Goal: Find specific page/section: Find specific page/section

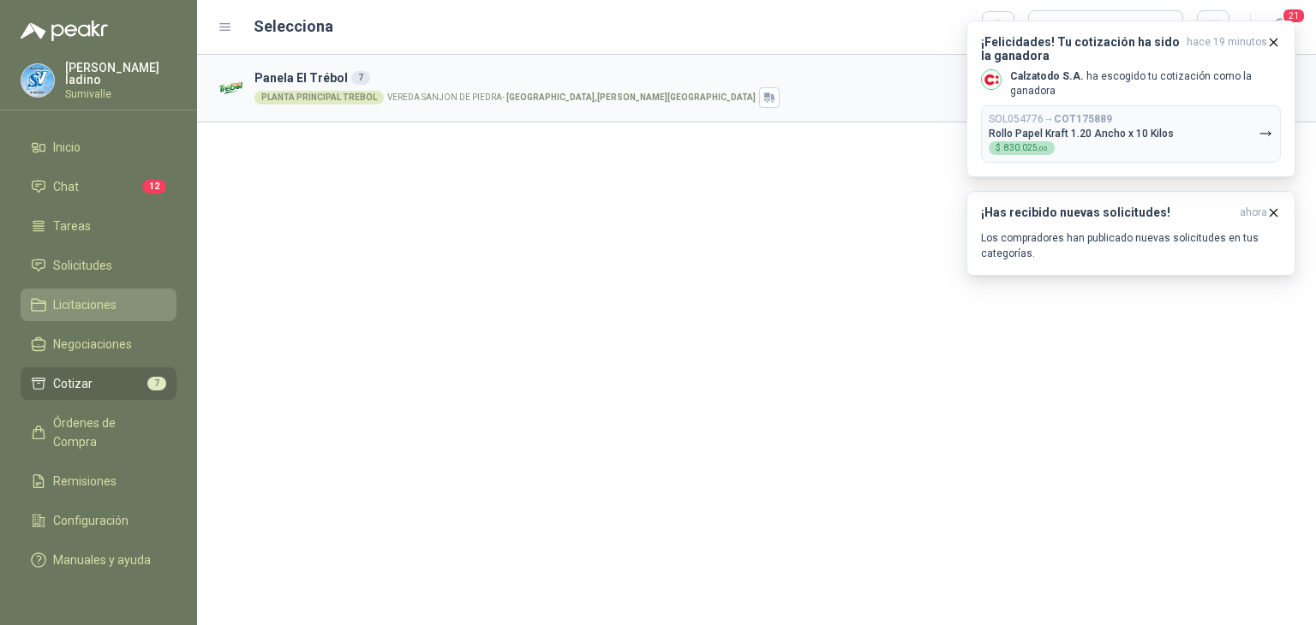
click at [116, 296] on span "Licitaciones" at bounding box center [84, 305] width 63 height 19
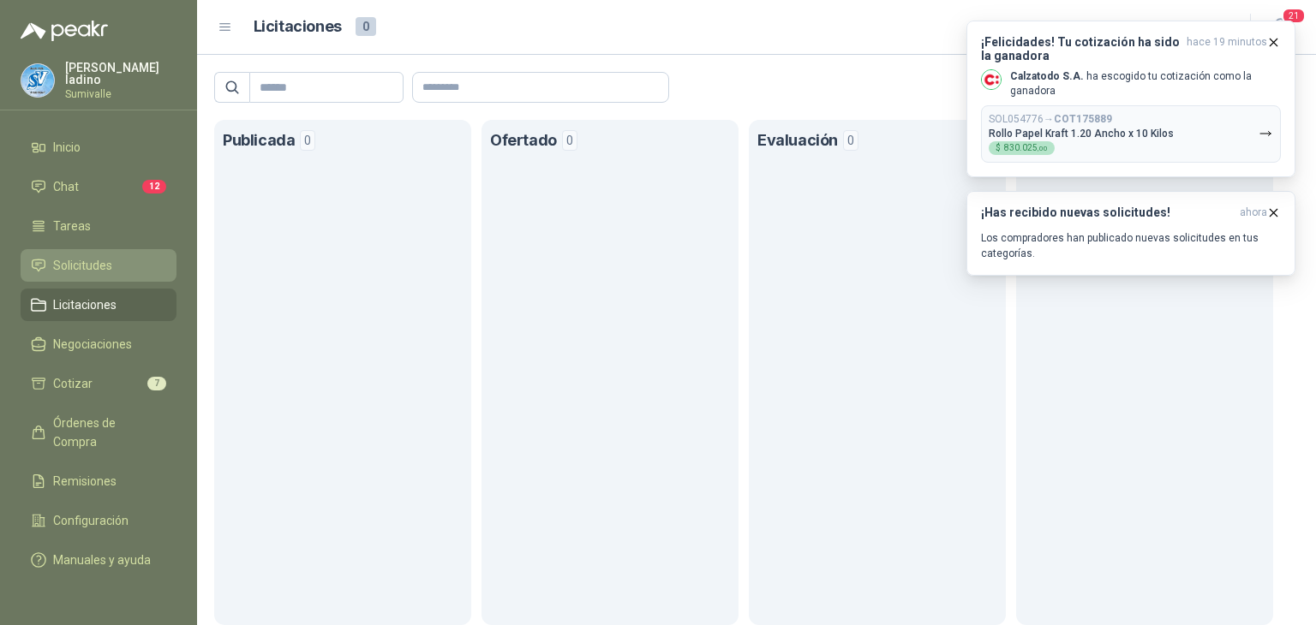
click at [82, 257] on span "Solicitudes" at bounding box center [82, 265] width 59 height 19
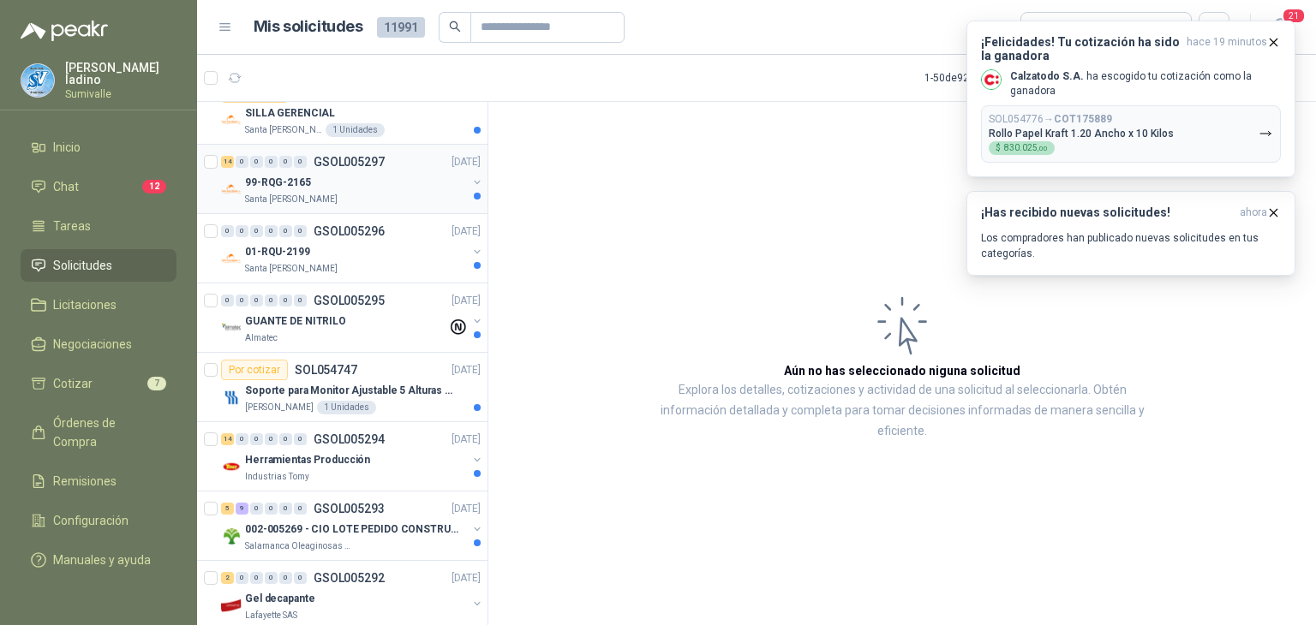
scroll to position [1971, 0]
click at [1272, 37] on icon "button" at bounding box center [1273, 42] width 15 height 15
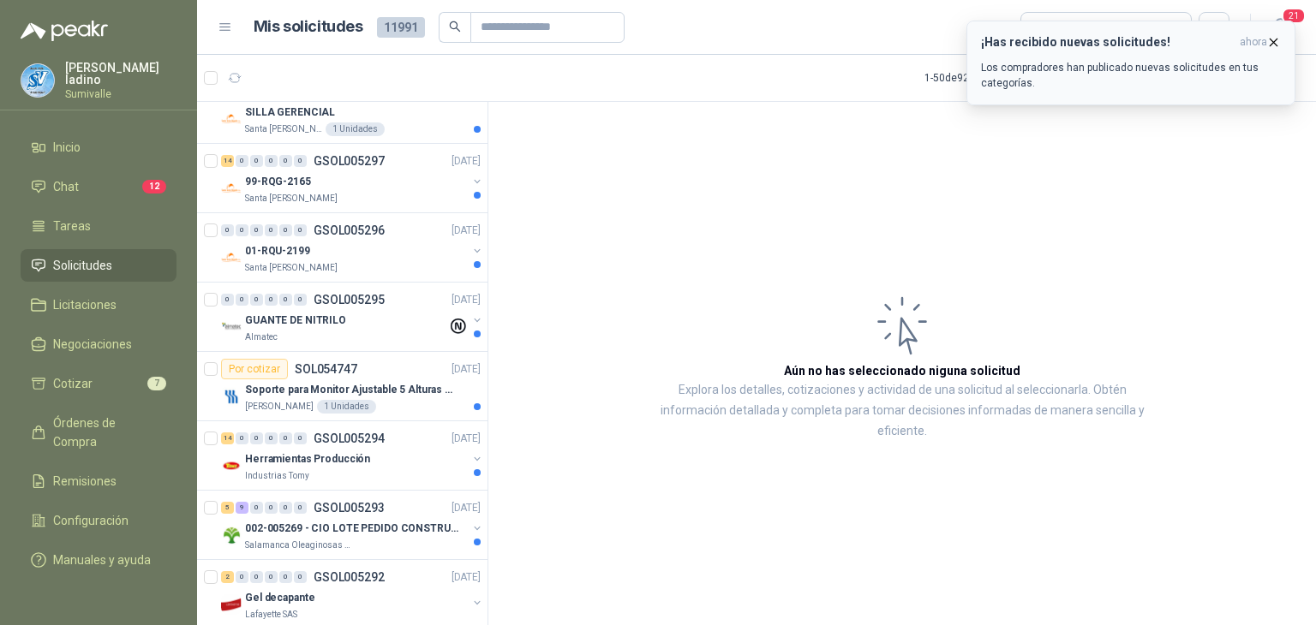
click at [1267, 38] on icon "button" at bounding box center [1273, 42] width 15 height 15
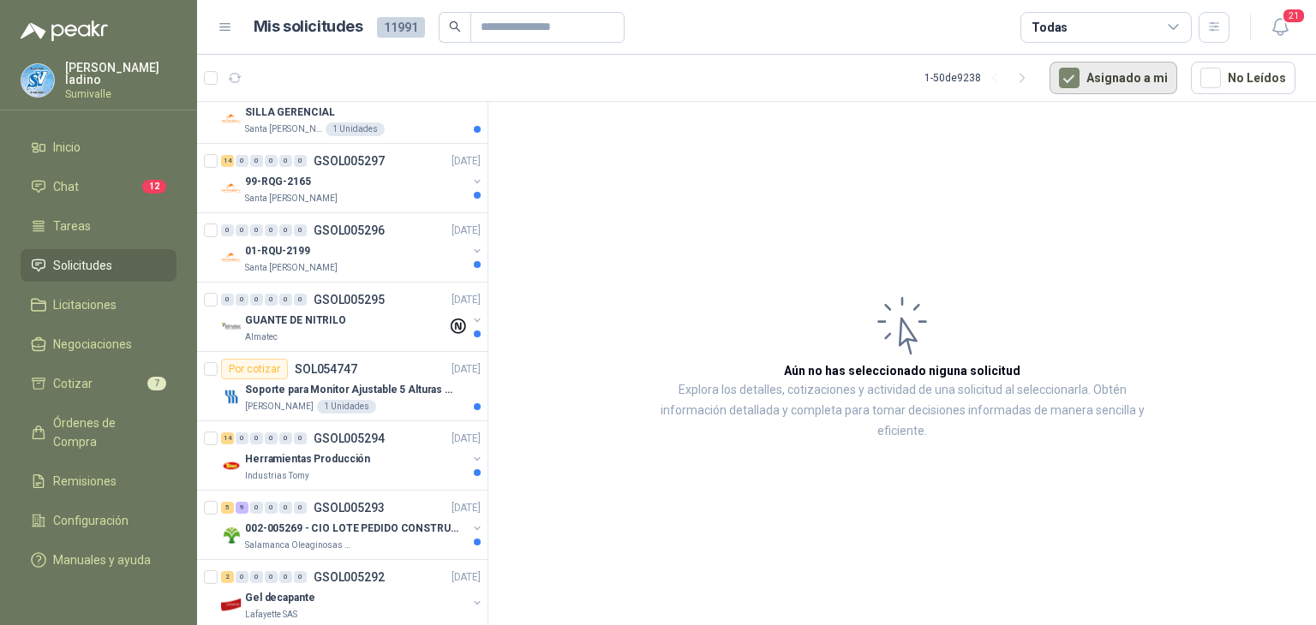
click at [1130, 73] on button "Asignado a mi" at bounding box center [1114, 78] width 128 height 33
click at [1176, 26] on icon at bounding box center [1173, 27] width 9 height 4
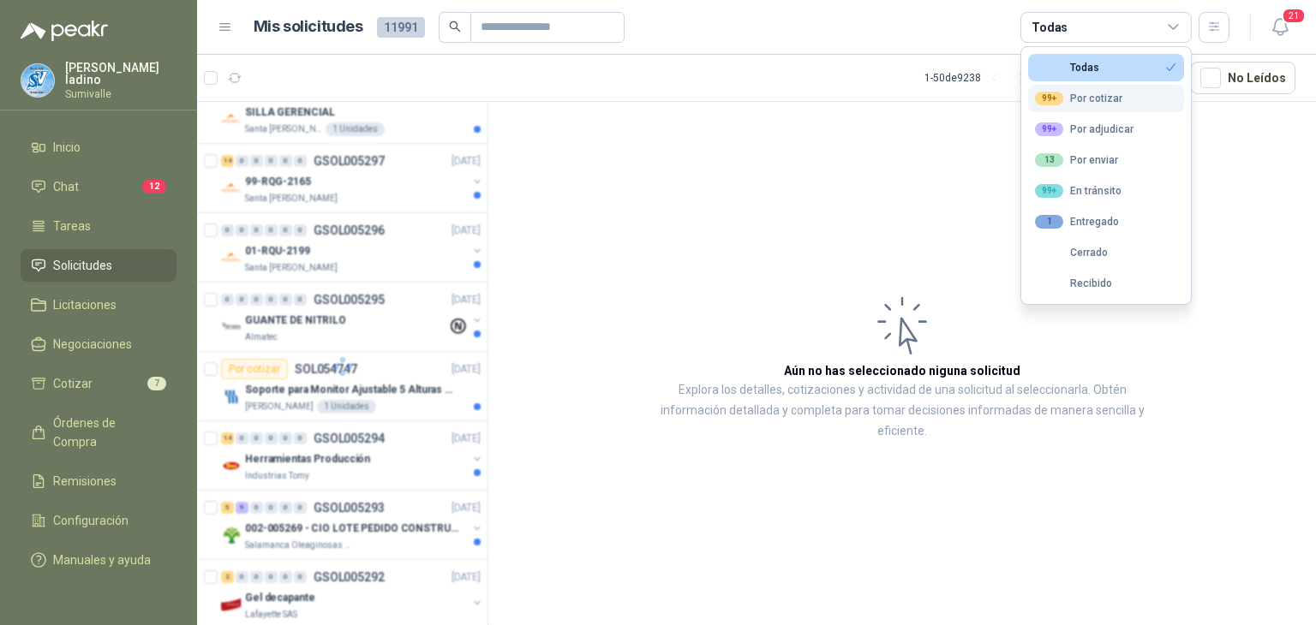
scroll to position [2317, 0]
click at [1106, 99] on div "99+ Por cotizar" at bounding box center [1078, 99] width 87 height 14
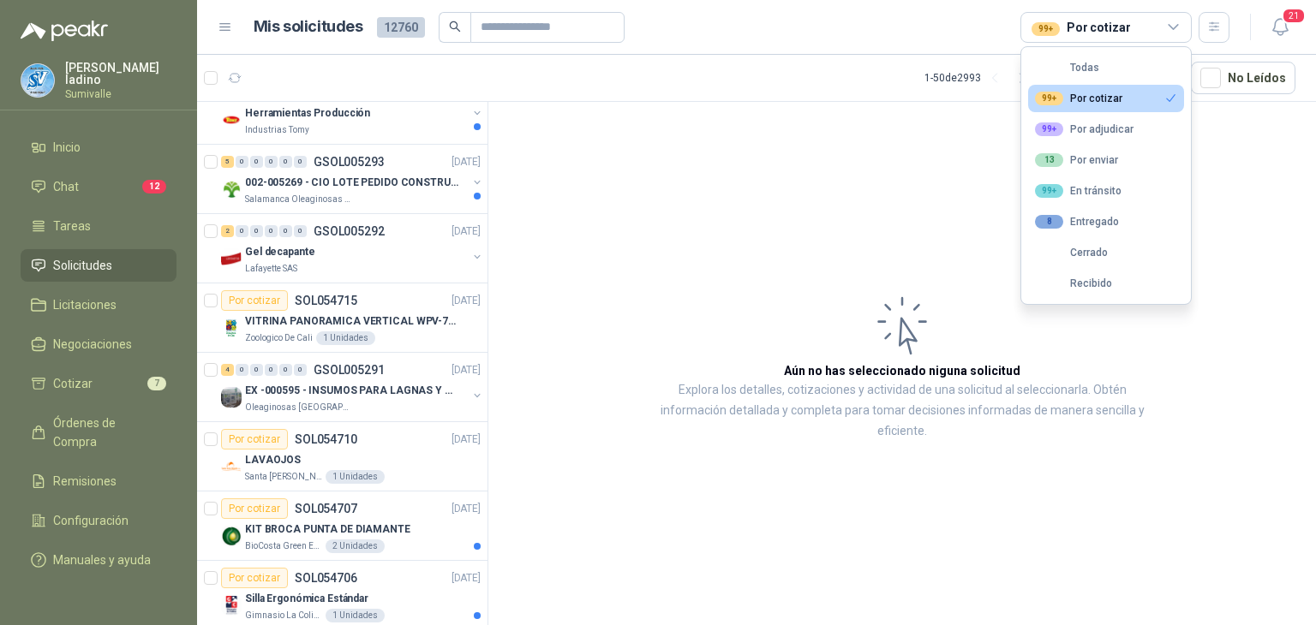
scroll to position [2109, 0]
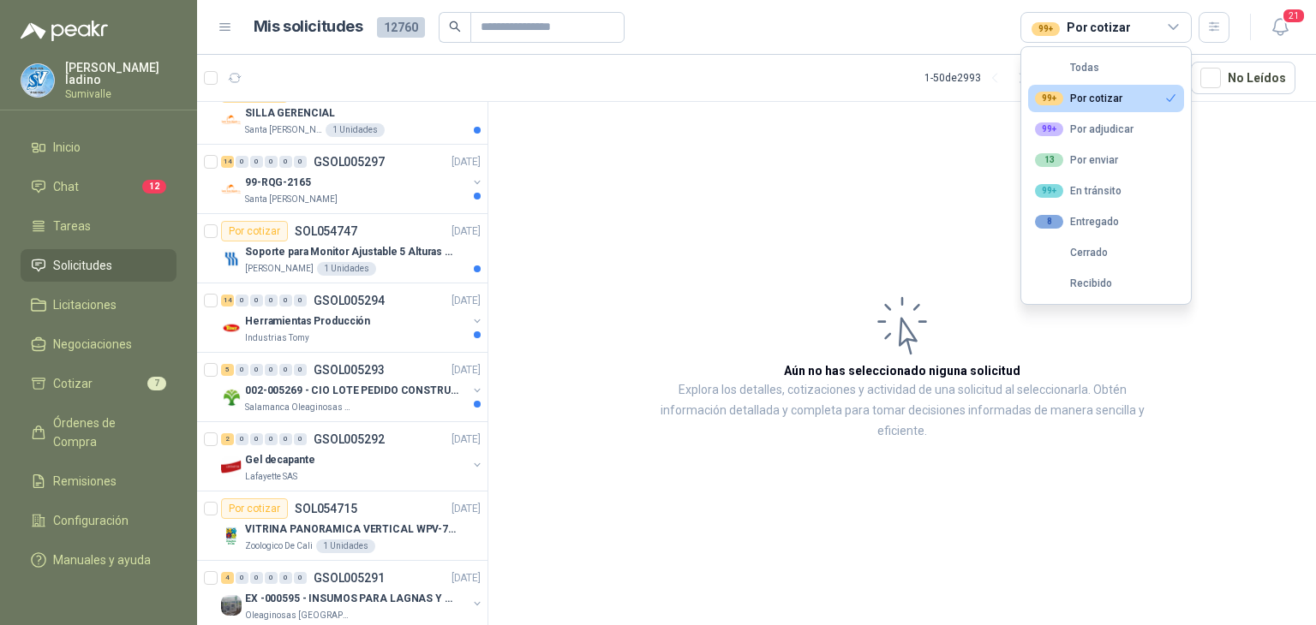
click at [1113, 95] on div "99+ Por cotizar" at bounding box center [1078, 99] width 87 height 14
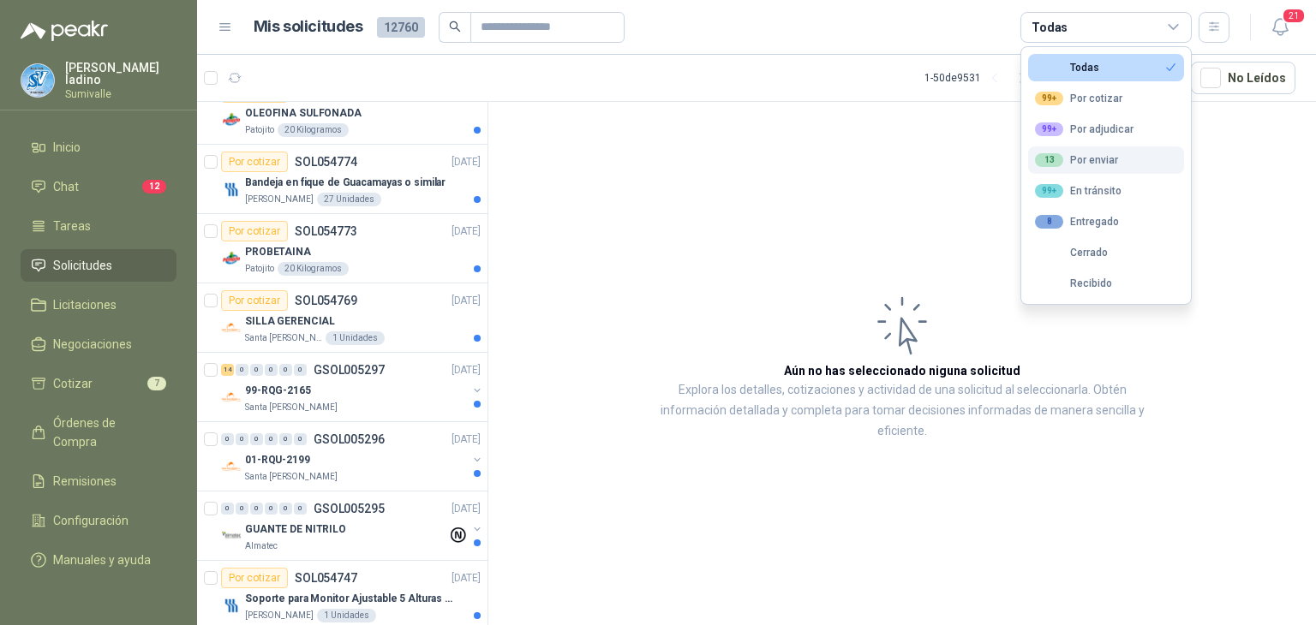
scroll to position [2317, 0]
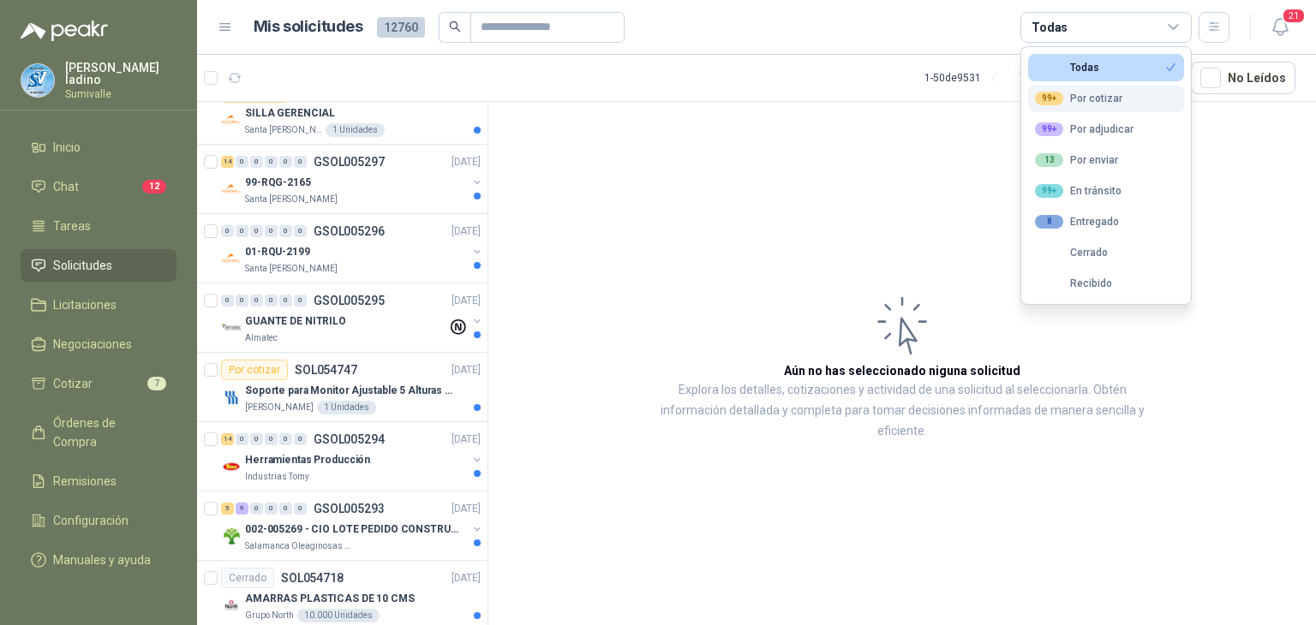
click at [1119, 99] on div "99+ Por cotizar" at bounding box center [1078, 99] width 87 height 14
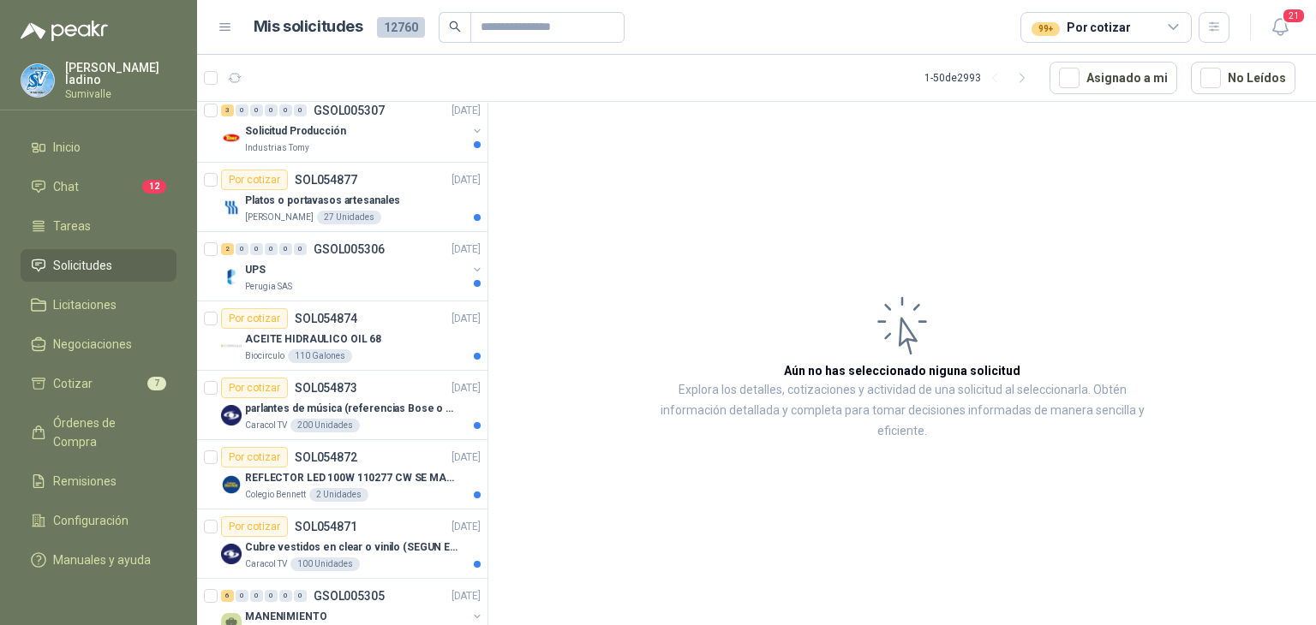
scroll to position [0, 0]
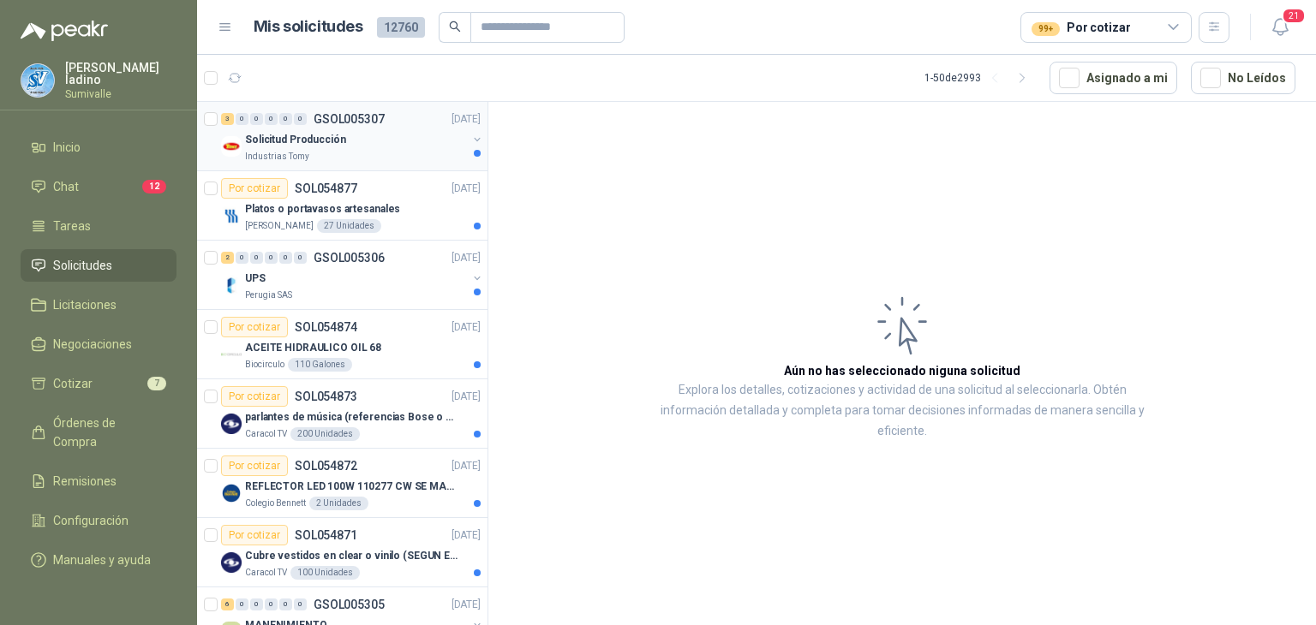
click at [377, 121] on p "GSOL005307" at bounding box center [349, 119] width 71 height 12
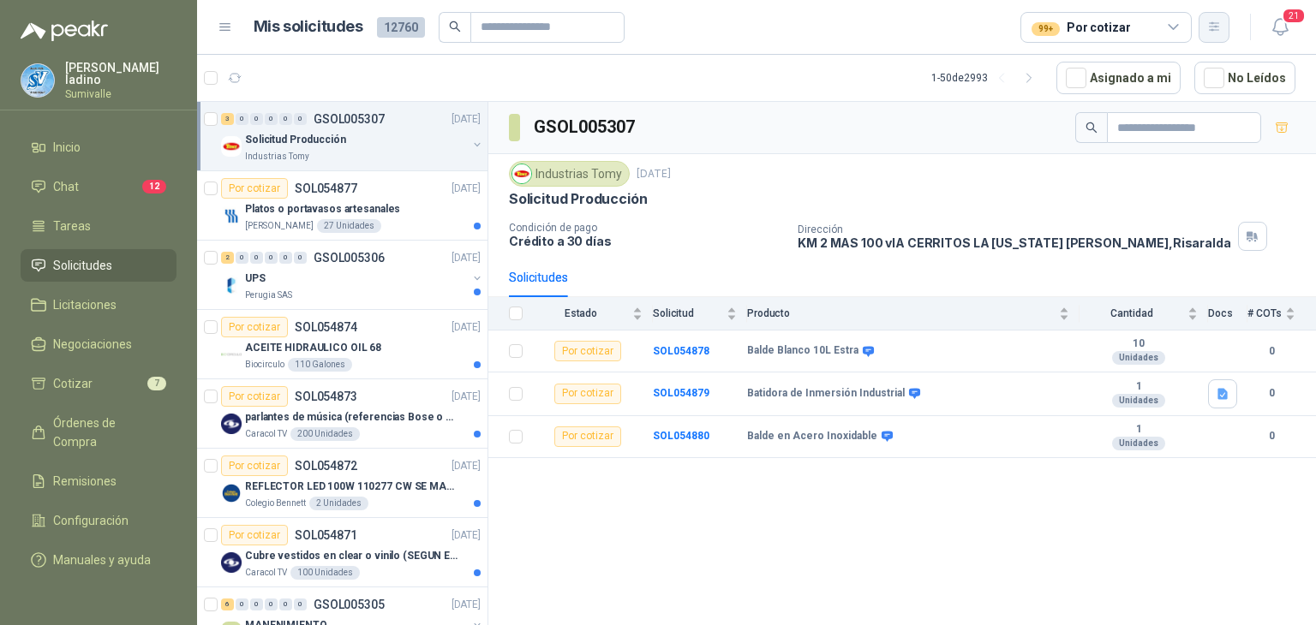
click at [1213, 27] on icon "button" at bounding box center [1214, 27] width 15 height 15
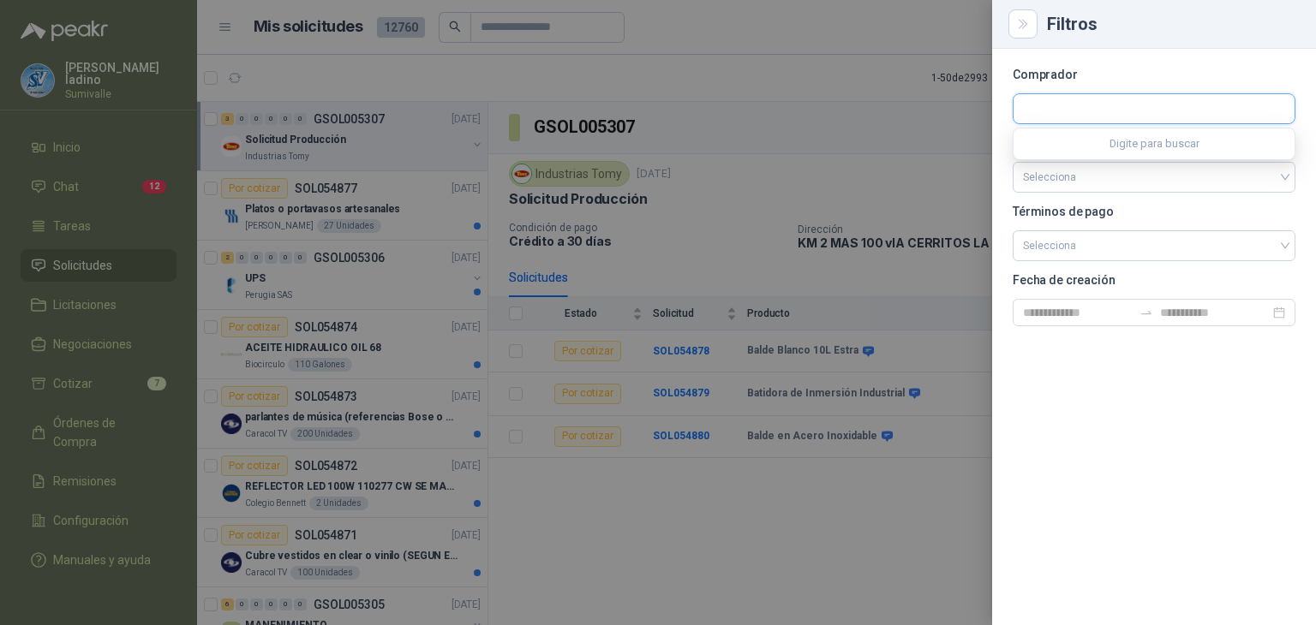
click at [1058, 94] on input "text" at bounding box center [1154, 108] width 281 height 29
type input "******"
click at [1092, 135] on button "Panela El Trébol Industrias Alimenticias El Trébol SA - NIT : 821001749" at bounding box center [1153, 149] width 267 height 29
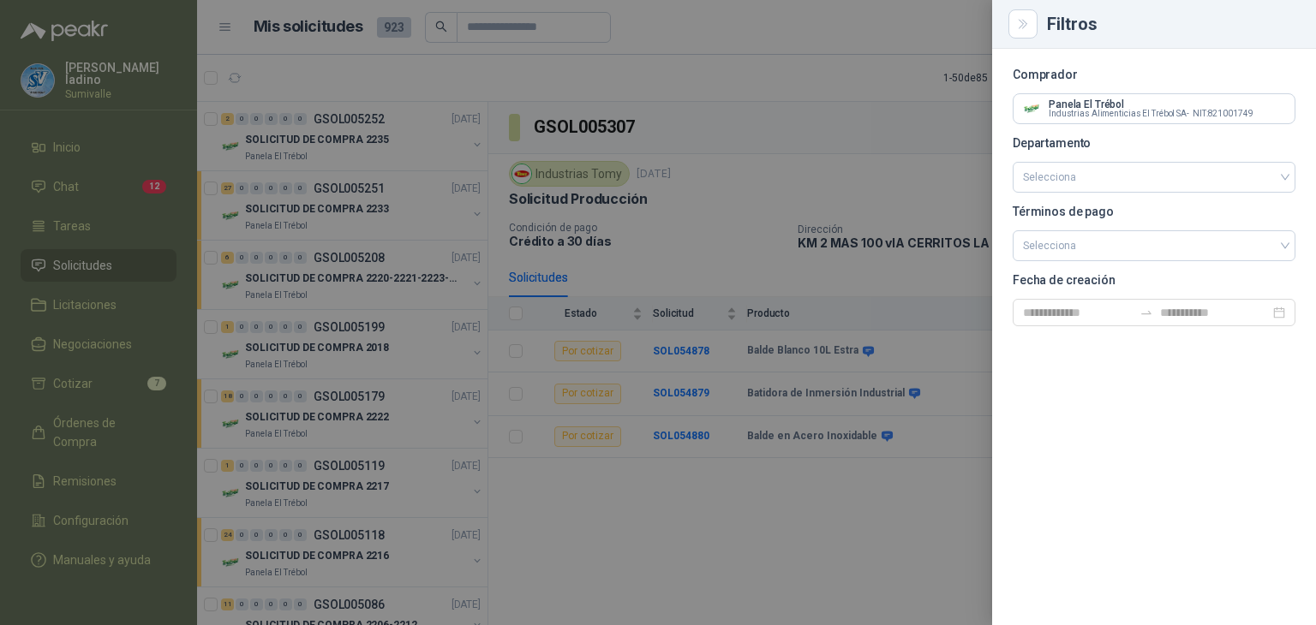
click at [371, 123] on div at bounding box center [658, 312] width 1316 height 625
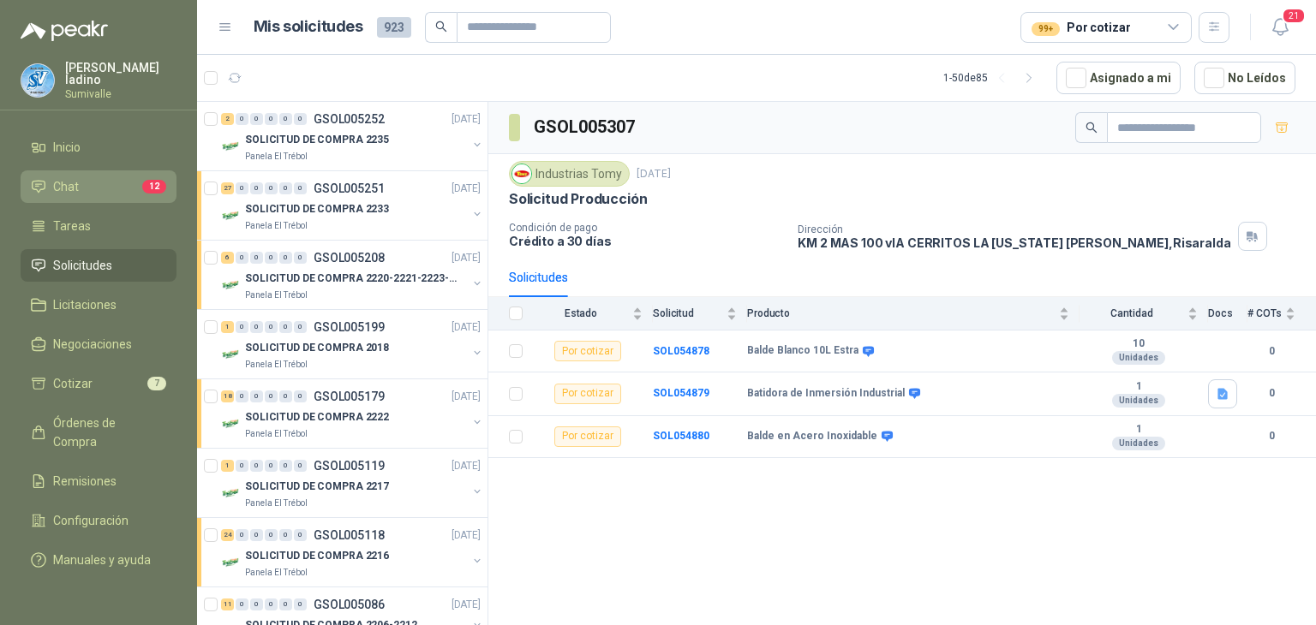
click at [158, 180] on span "12" at bounding box center [154, 187] width 24 height 14
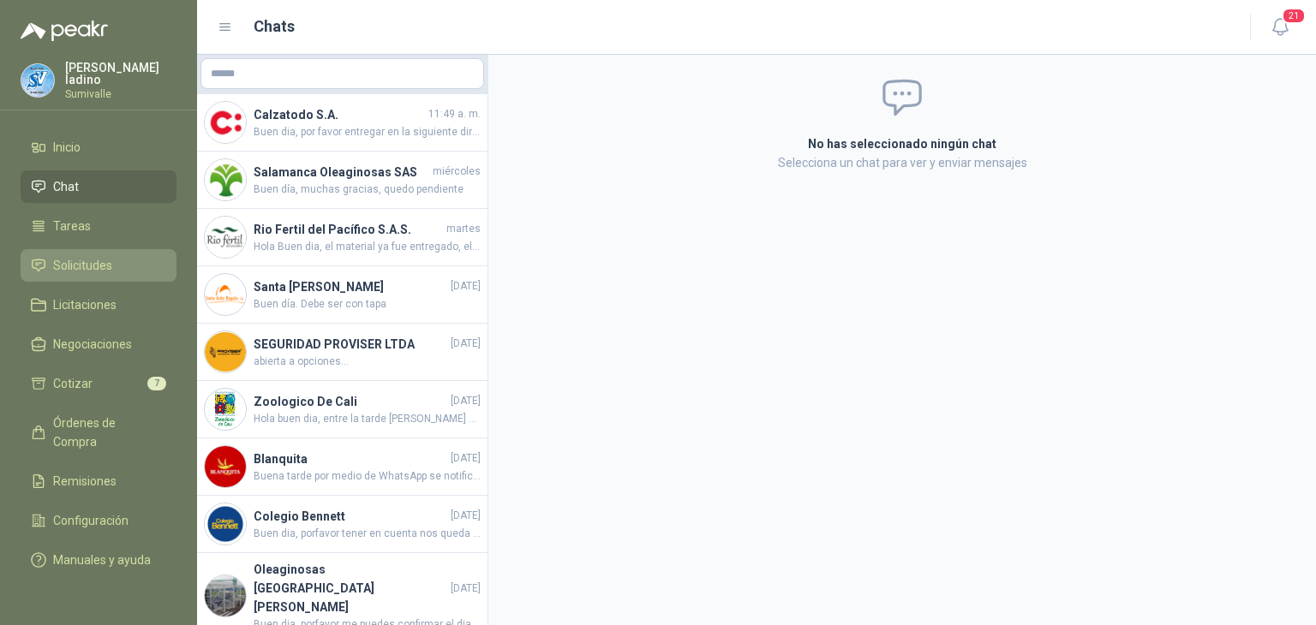
click at [93, 266] on span "Solicitudes" at bounding box center [82, 265] width 59 height 19
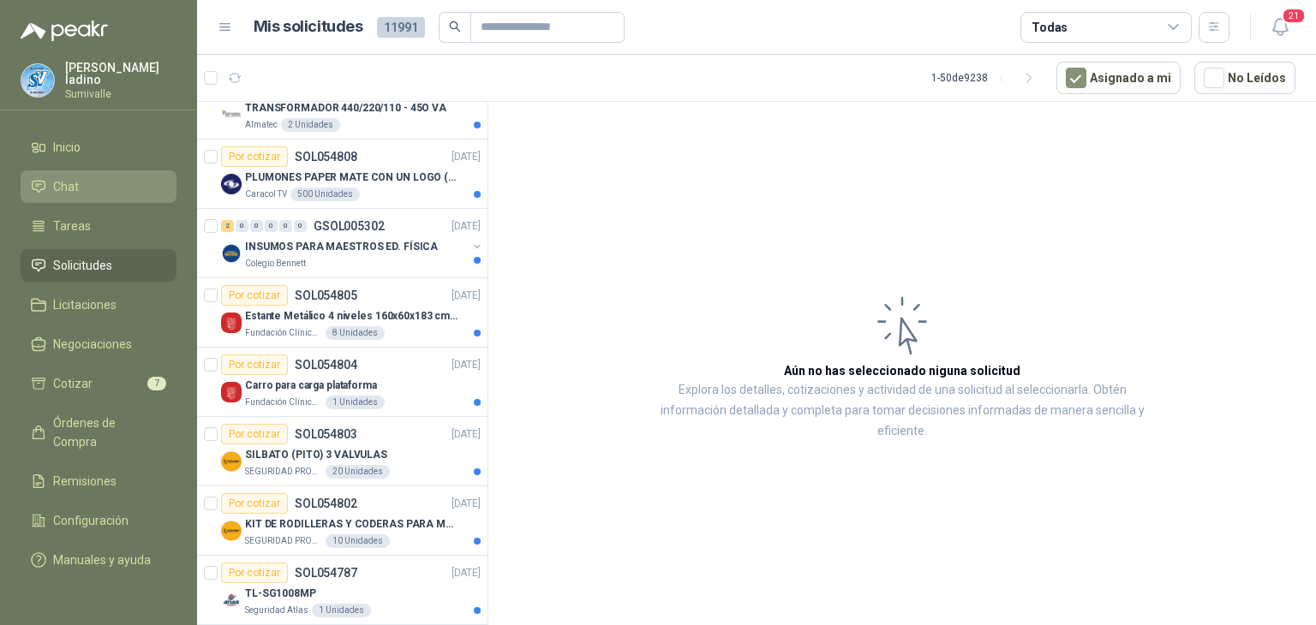
scroll to position [857, 0]
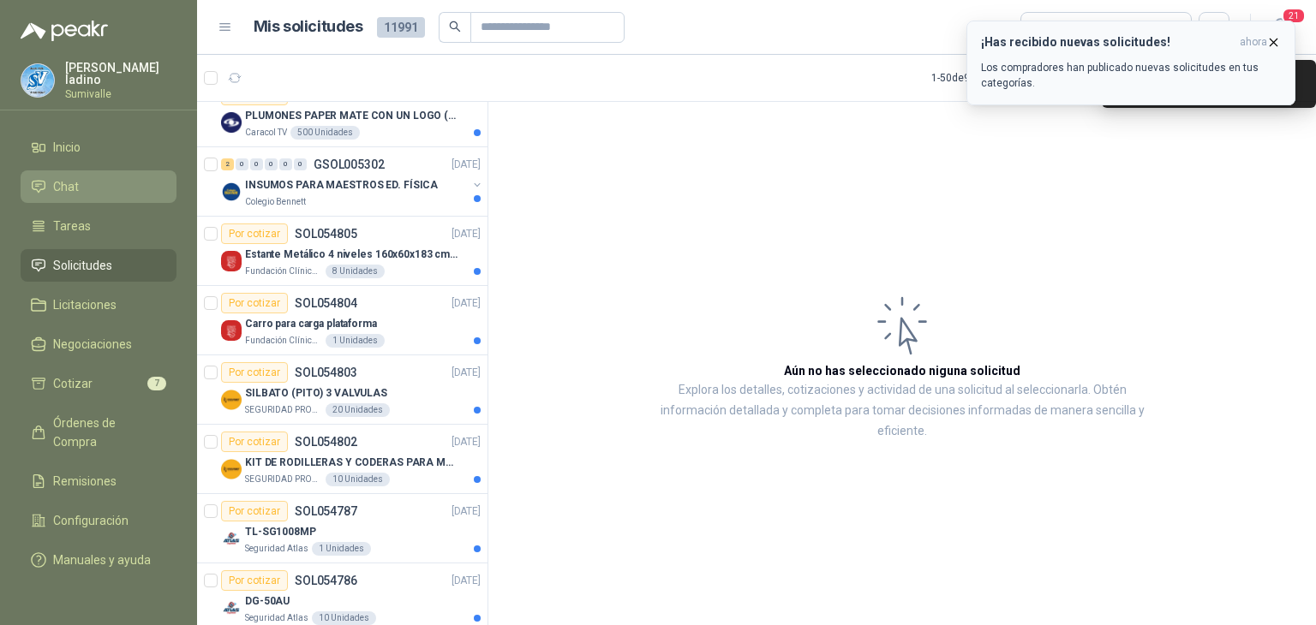
click at [1268, 39] on icon "button" at bounding box center [1273, 42] width 15 height 15
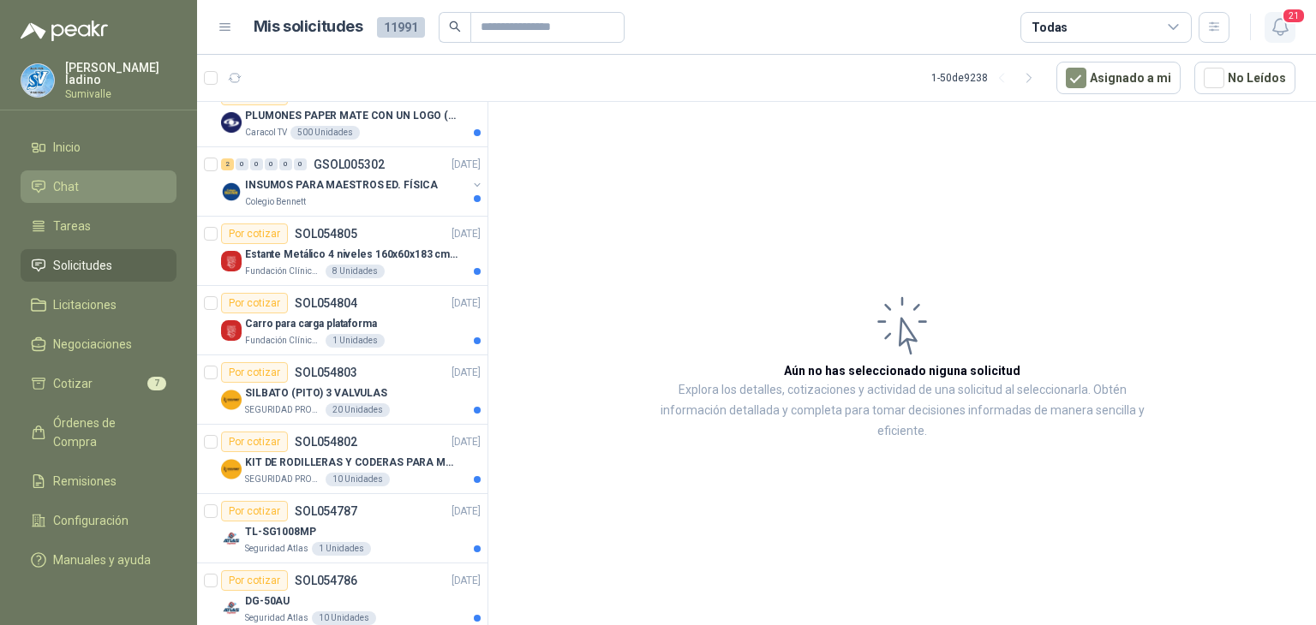
click at [1277, 26] on icon "button" at bounding box center [1280, 26] width 21 height 21
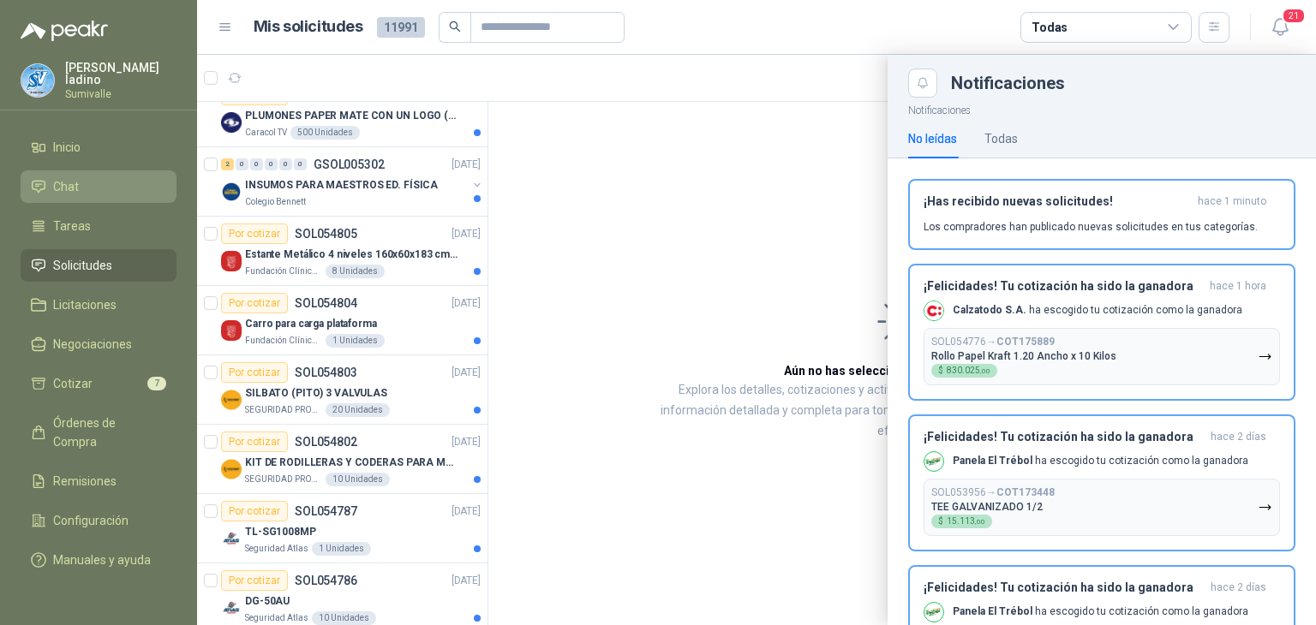
click at [787, 134] on div at bounding box center [756, 340] width 1119 height 571
